Goal: Information Seeking & Learning: Learn about a topic

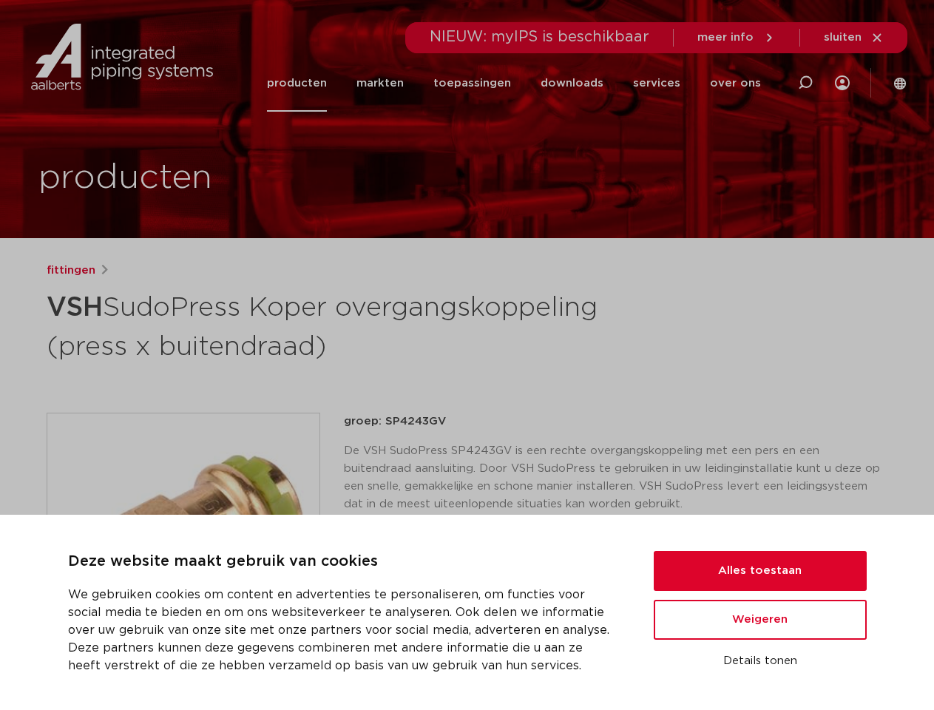
click at [467, 355] on h1 "VSH SudoPress Koper overgangskoppeling (press x buitendraad)" at bounding box center [324, 325] width 555 height 80
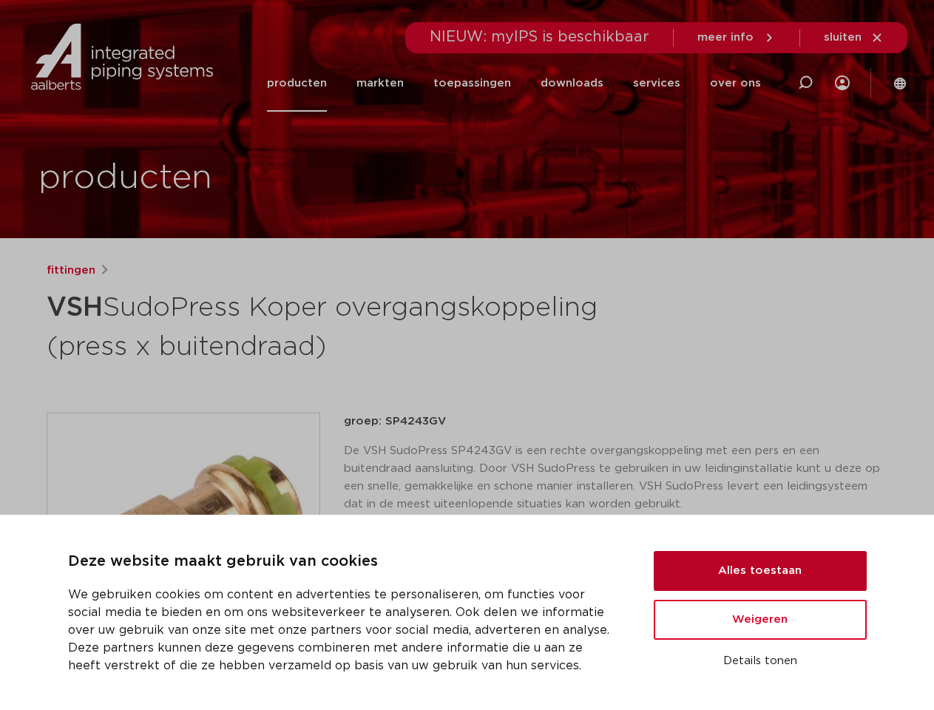
click at [760, 571] on button "Alles toestaan" at bounding box center [760, 571] width 213 height 40
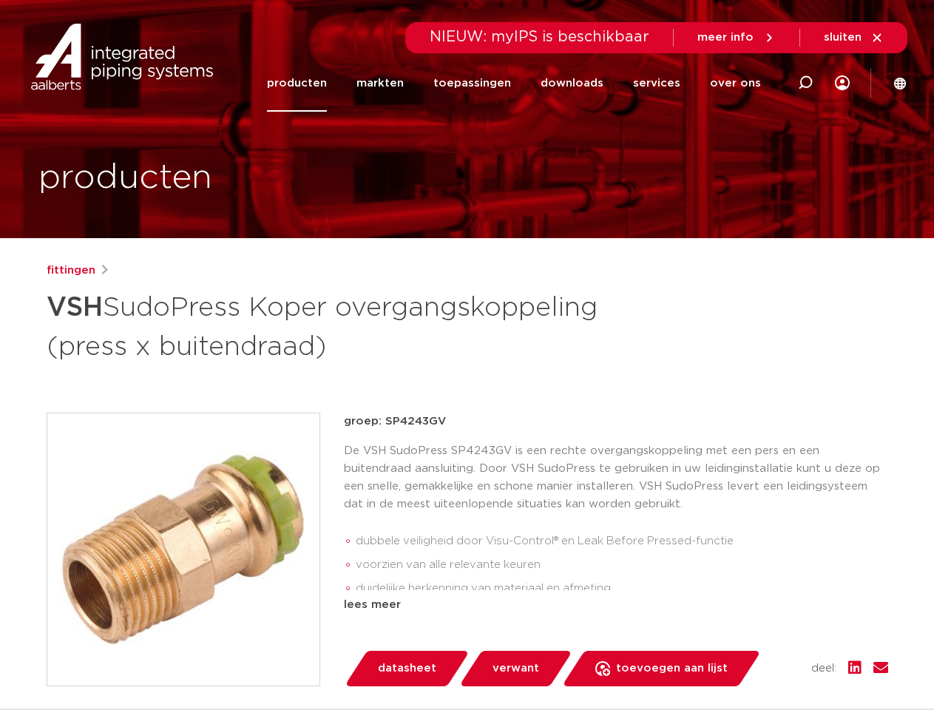
click at [760, 620] on div "groep: SP4243GV De VSH SudoPress SP4243GV is een rechte overgangskoppeling met …" at bounding box center [616, 550] width 544 height 274
click at [760, 661] on div "datasheet verwant toevoegen aan lijst opslaan in my IPS verwijder uit lijst" at bounding box center [622, 668] width 532 height 35
click at [521, 83] on li "toepassingen" at bounding box center [472, 83] width 107 height 57
click at [805, 83] on icon at bounding box center [805, 83] width 18 height 18
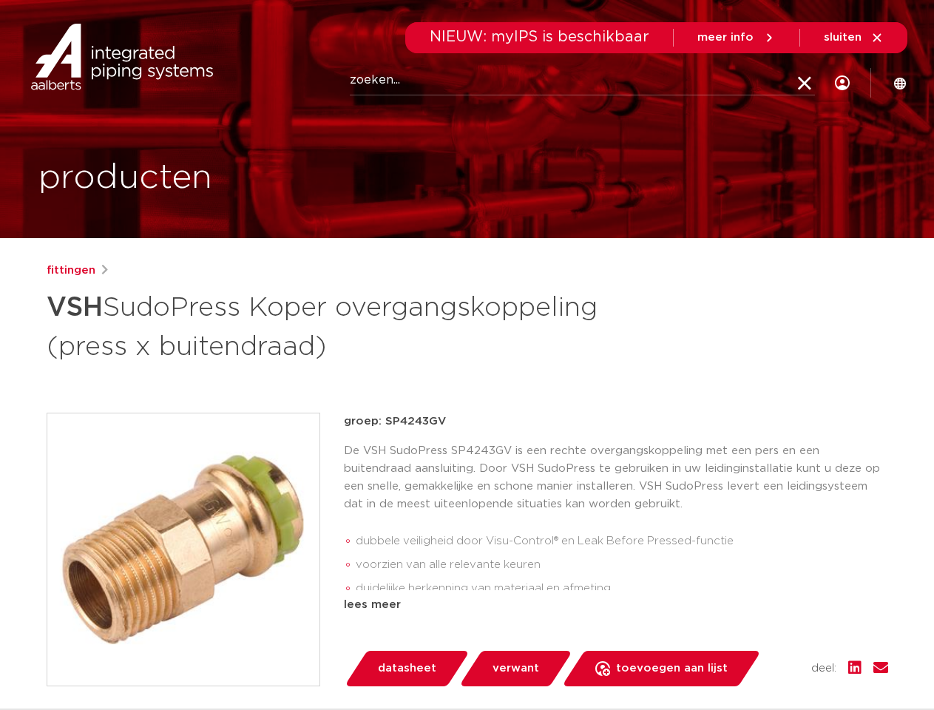
click at [854, 38] on span "sluiten" at bounding box center [843, 37] width 38 height 11
